Goal: Information Seeking & Learning: Find specific fact

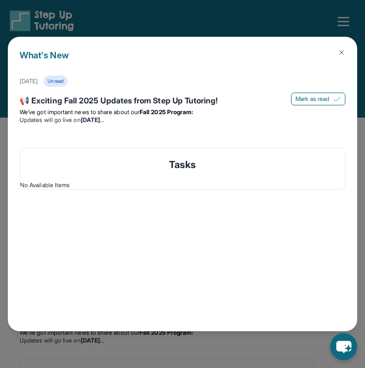
click at [349, 92] on div "What's New [DATE] Unread 📢 Exciting Fall 2025 Updates from Step Up Tutoring! [P…" at bounding box center [182, 184] width 349 height 294
click at [229, 225] on div "What's New [DATE] Unread 📢 Exciting Fall 2025 Updates from Step Up Tutoring! [P…" at bounding box center [182, 184] width 349 height 294
click at [344, 54] on img at bounding box center [341, 52] width 8 height 8
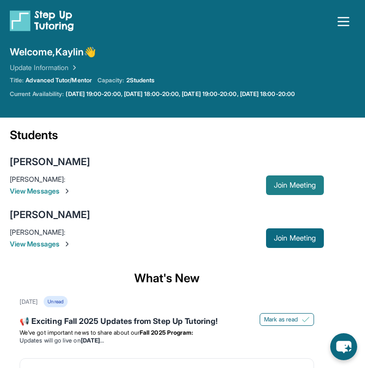
click at [291, 192] on button "Join Meeting" at bounding box center [295, 185] width 58 height 20
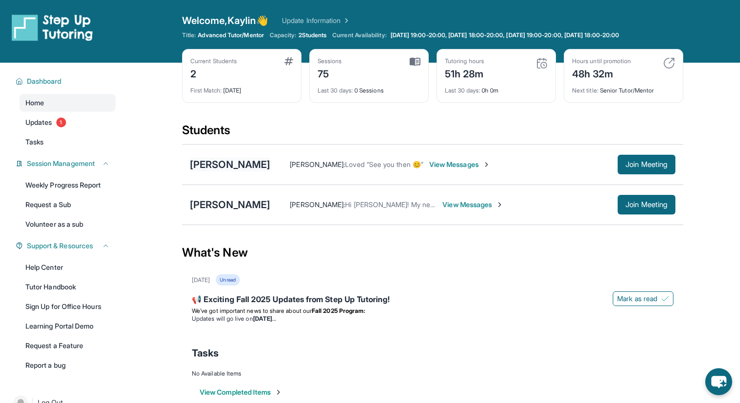
click at [256, 168] on div "[PERSON_NAME]" at bounding box center [230, 165] width 80 height 14
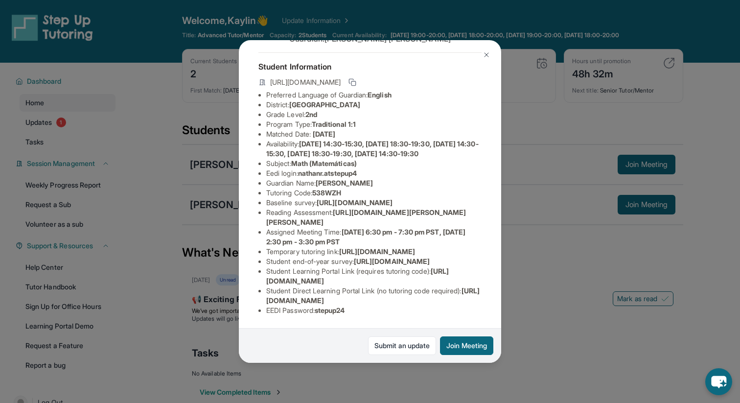
scroll to position [128, 0]
click at [331, 257] on li "Student end-of-year survey : [URL][DOMAIN_NAME]" at bounding box center [373, 262] width 215 height 10
drag, startPoint x: 265, startPoint y: 126, endPoint x: 501, endPoint y: 146, distance: 236.9
click at [501, 146] on div "[PERSON_NAME] Guardian: [PERSON_NAME] Student Information [URL][DOMAIN_NAME] Pr…" at bounding box center [370, 201] width 740 height 403
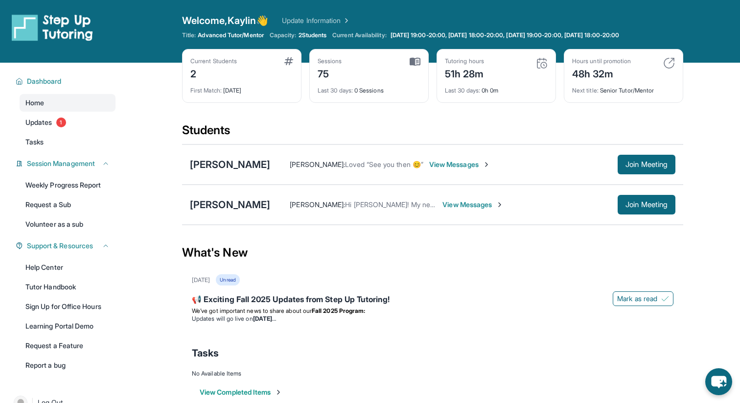
copy span "[URL][DOMAIN_NAME]"
click at [258, 162] on div "[PERSON_NAME]" at bounding box center [230, 165] width 80 height 14
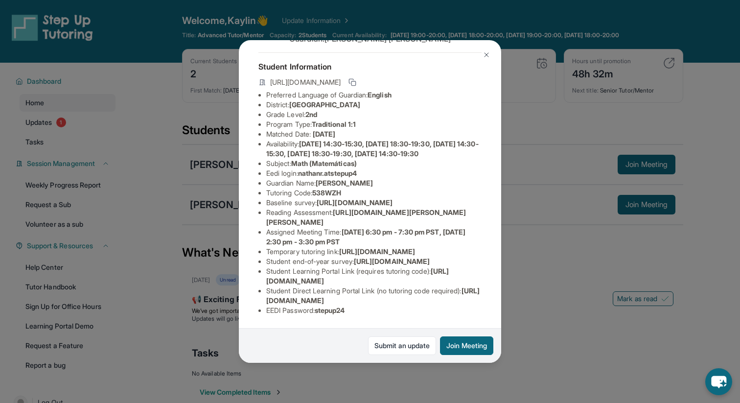
drag, startPoint x: 265, startPoint y: 124, endPoint x: 506, endPoint y: 142, distance: 241.5
click at [506, 142] on div "[PERSON_NAME] Guardian: [PERSON_NAME] Student Information [URL][DOMAIN_NAME] Pr…" at bounding box center [370, 201] width 740 height 403
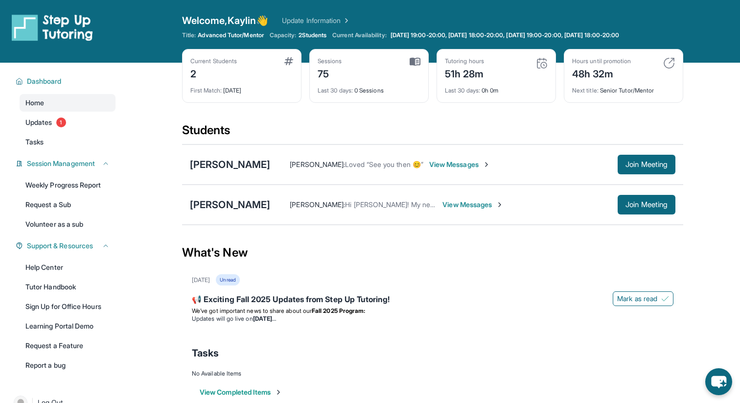
click at [231, 171] on div "[PERSON_NAME] [PERSON_NAME] : Loved “See you then 😊” View Messages Join Meeting" at bounding box center [432, 164] width 501 height 40
click at [226, 164] on div "[PERSON_NAME]" at bounding box center [230, 165] width 80 height 14
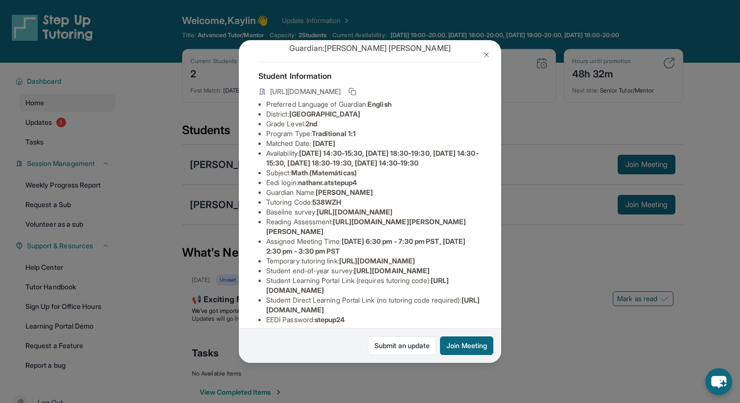
scroll to position [31, 355]
drag, startPoint x: 266, startPoint y: 220, endPoint x: 429, endPoint y: 240, distance: 164.3
click at [429, 240] on ul "Preferred Language of Guardian: English District: Riverside Unified School Dist…" at bounding box center [370, 211] width 223 height 225
copy span "[URL][DOMAIN_NAME]"
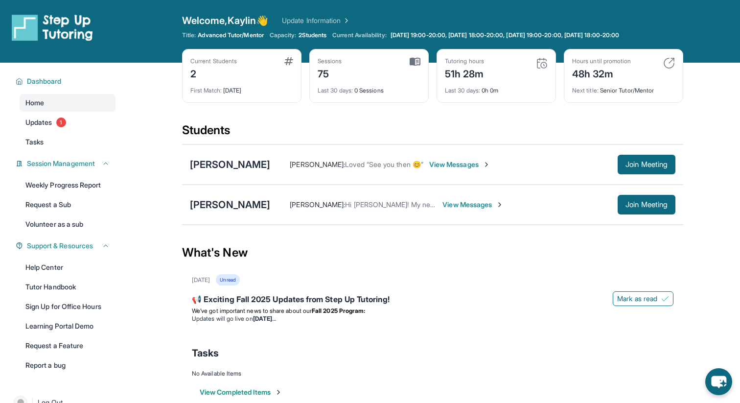
click at [364, 87] on div "Next title : Senior Tutor/Mentor" at bounding box center [623, 88] width 103 height 14
click at [364, 64] on img at bounding box center [669, 63] width 12 height 12
